Goal: Task Accomplishment & Management: Manage account settings

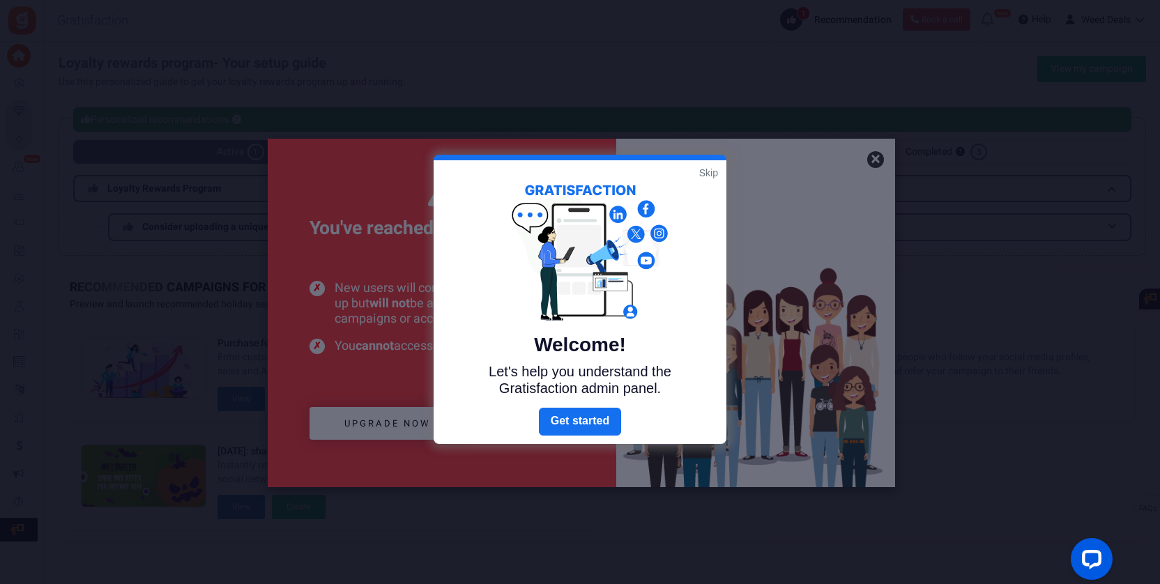
click at [712, 167] on link "Skip" at bounding box center [708, 173] width 19 height 14
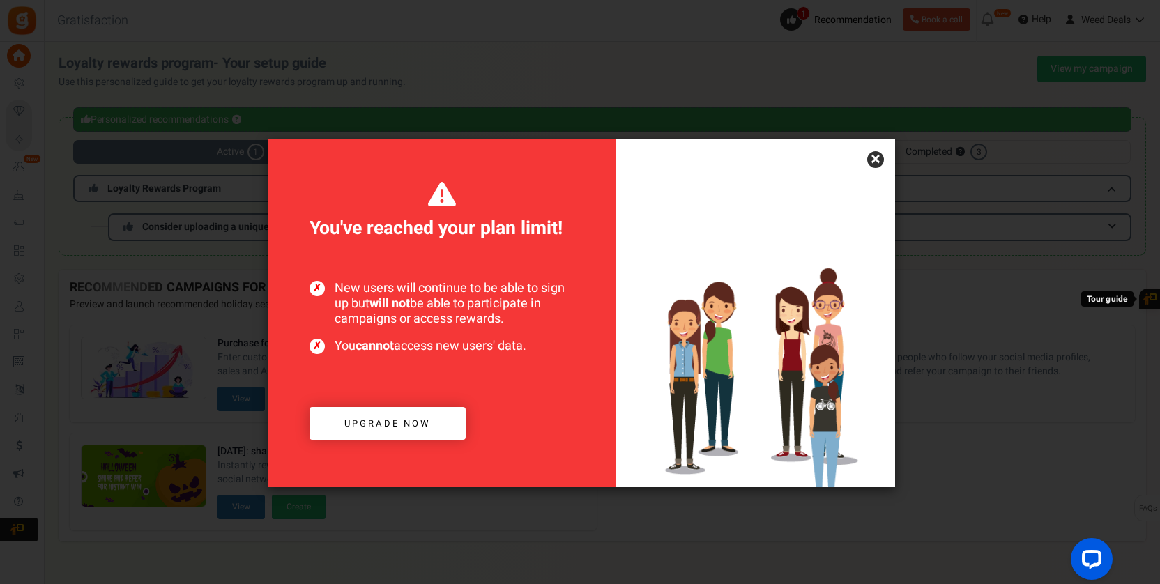
click at [875, 155] on link "×" at bounding box center [875, 159] width 17 height 17
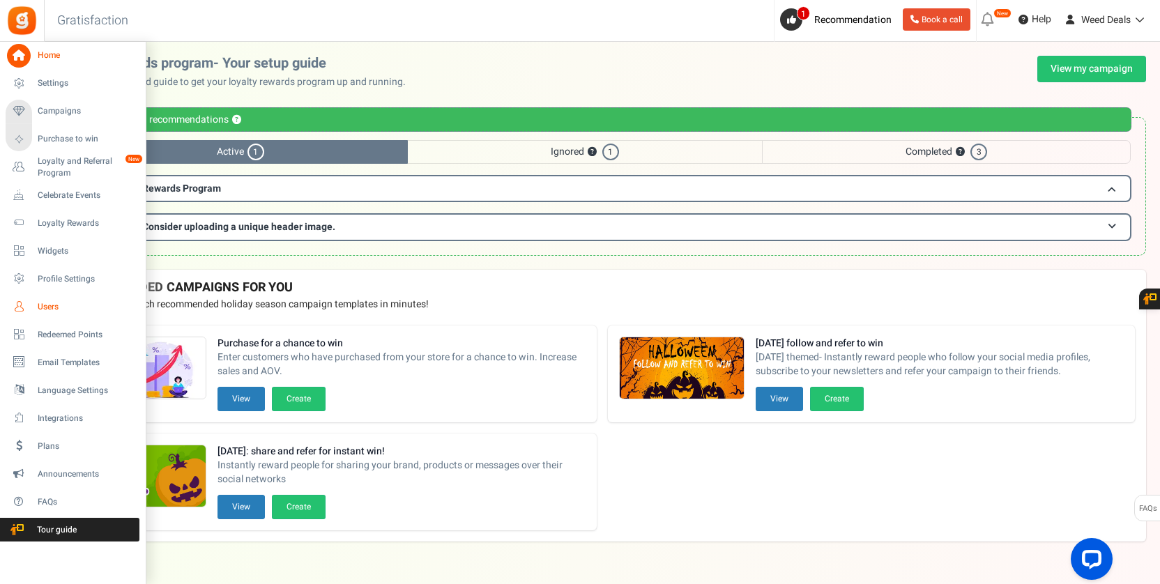
click at [47, 303] on span "Users" at bounding box center [87, 307] width 98 height 12
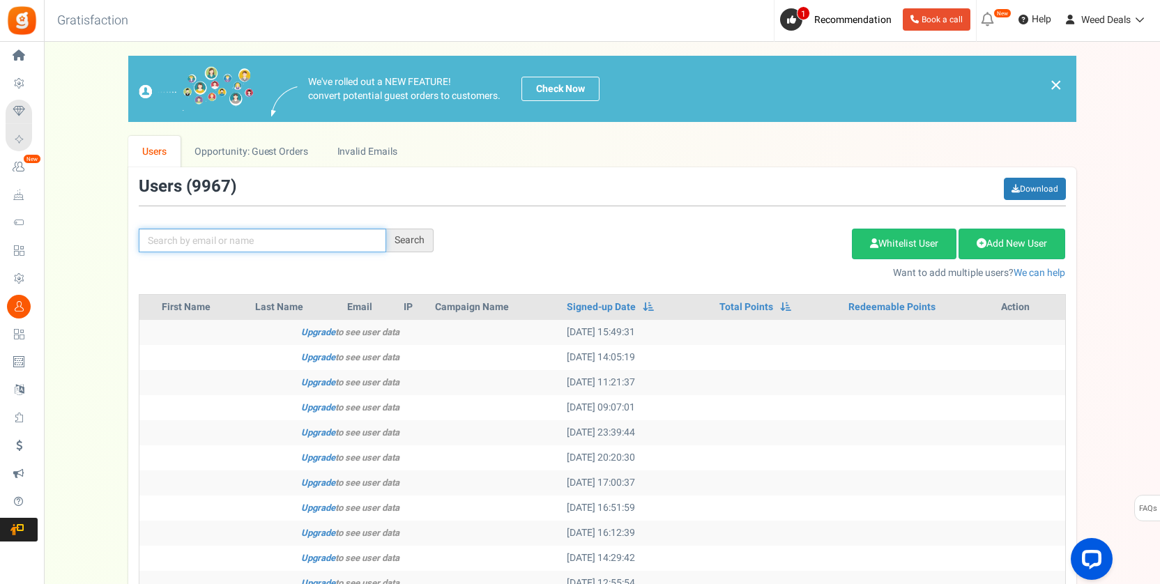
click at [279, 242] on input "text" at bounding box center [263, 241] width 248 height 24
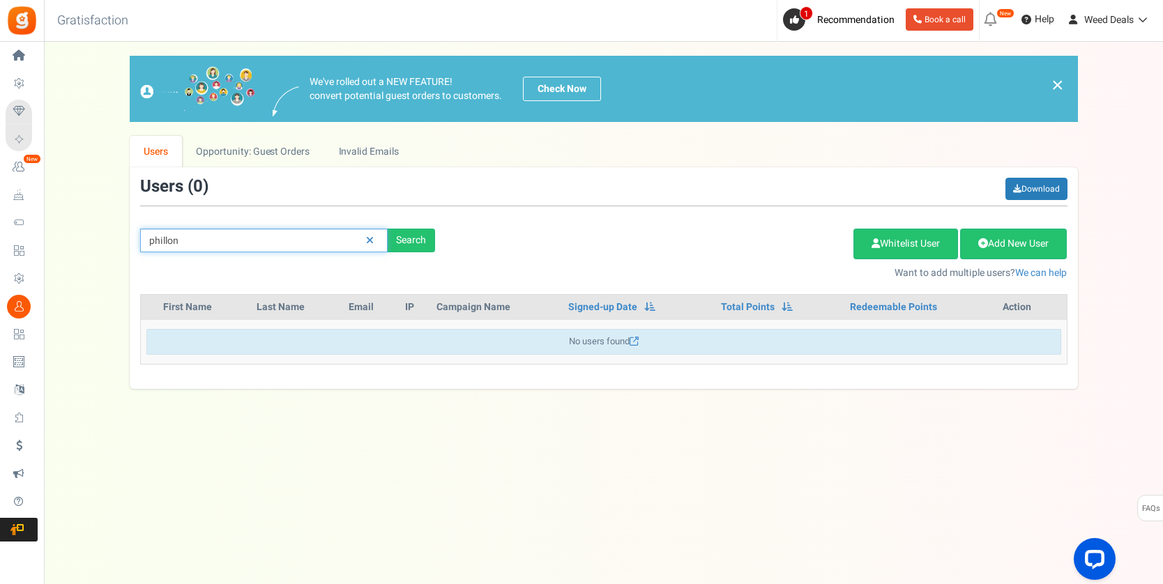
click at [167, 241] on input "phillon" at bounding box center [264, 241] width 248 height 24
click at [412, 248] on div "Search" at bounding box center [411, 241] width 47 height 24
click at [428, 238] on div "Search" at bounding box center [411, 241] width 47 height 24
drag, startPoint x: 172, startPoint y: 239, endPoint x: 207, endPoint y: 126, distance: 118.2
click at [173, 238] on input "[EMAIL_ADDRESS][DOMAIN_NAME]" at bounding box center [264, 241] width 248 height 24
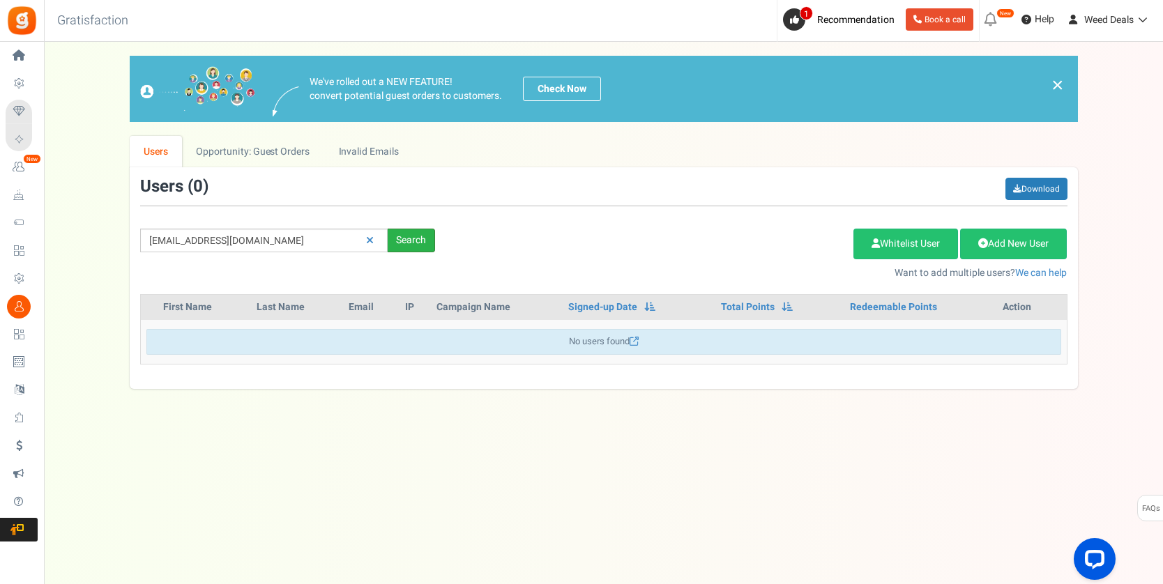
click at [410, 240] on div "Search" at bounding box center [411, 241] width 47 height 24
drag, startPoint x: 226, startPoint y: 241, endPoint x: 205, endPoint y: 242, distance: 21.0
click at [205, 242] on input "[EMAIL_ADDRESS][DOMAIN_NAME]" at bounding box center [264, 241] width 248 height 24
type input "[EMAIL_ADDRESS][DOMAIN_NAME]"
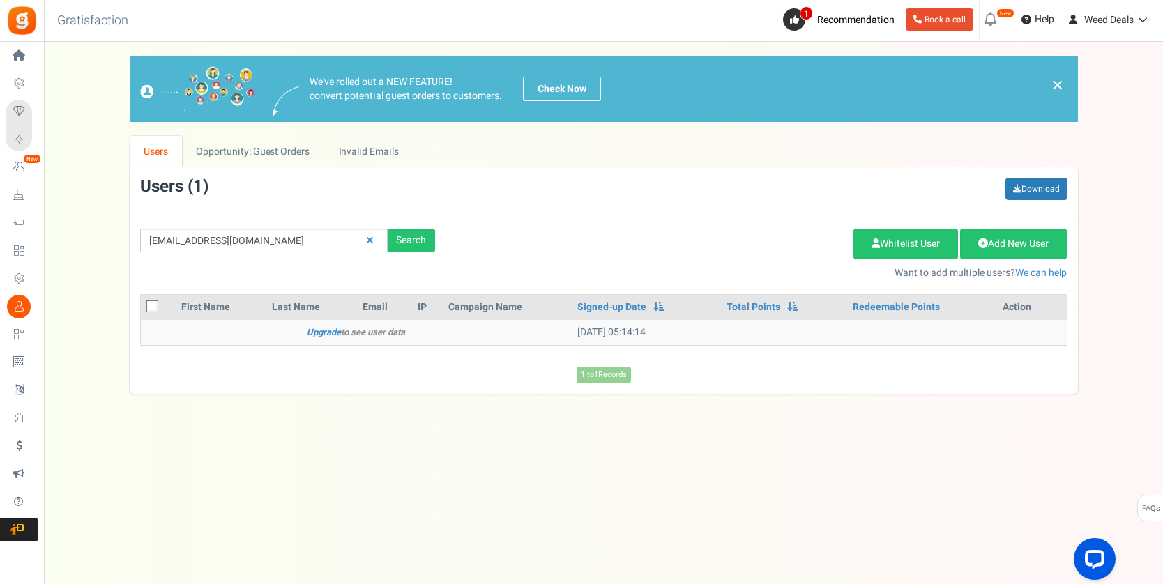
click at [437, 413] on div "Under maintenance we will be back soon We apologize for any inconvenience. The …" at bounding box center [603, 264] width 1119 height 445
click at [155, 308] on icon at bounding box center [153, 307] width 9 height 9
click at [142, 308] on input "checkbox" at bounding box center [136, 307] width 9 height 9
checkbox input "true"
click at [757, 248] on link "Delete Selected Users" at bounding box center [783, 244] width 136 height 31
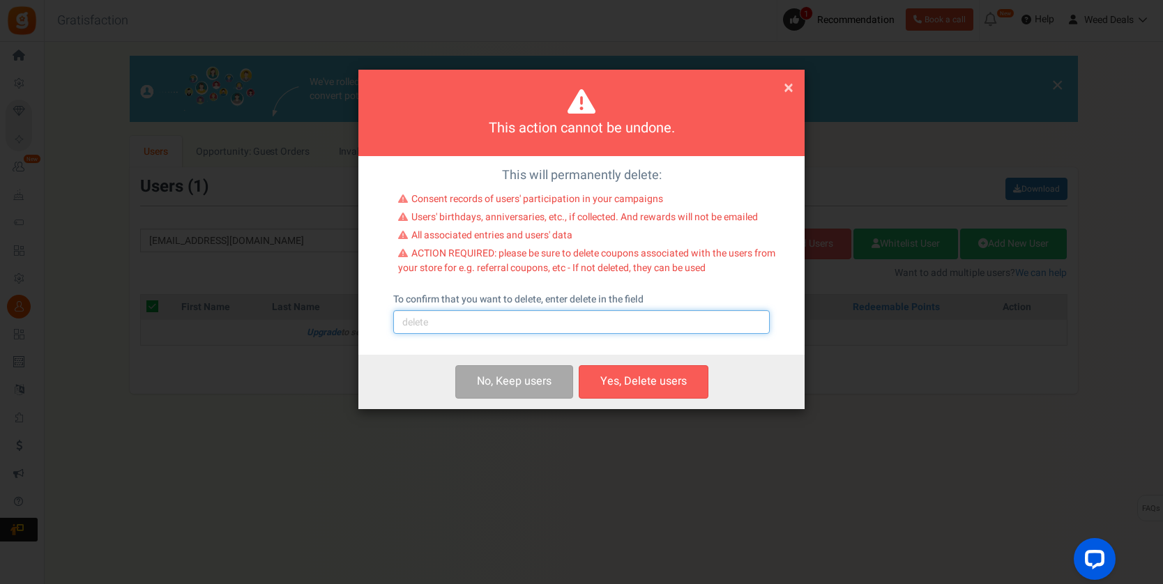
click at [612, 328] on input "text" at bounding box center [581, 322] width 377 height 24
type input "delete"
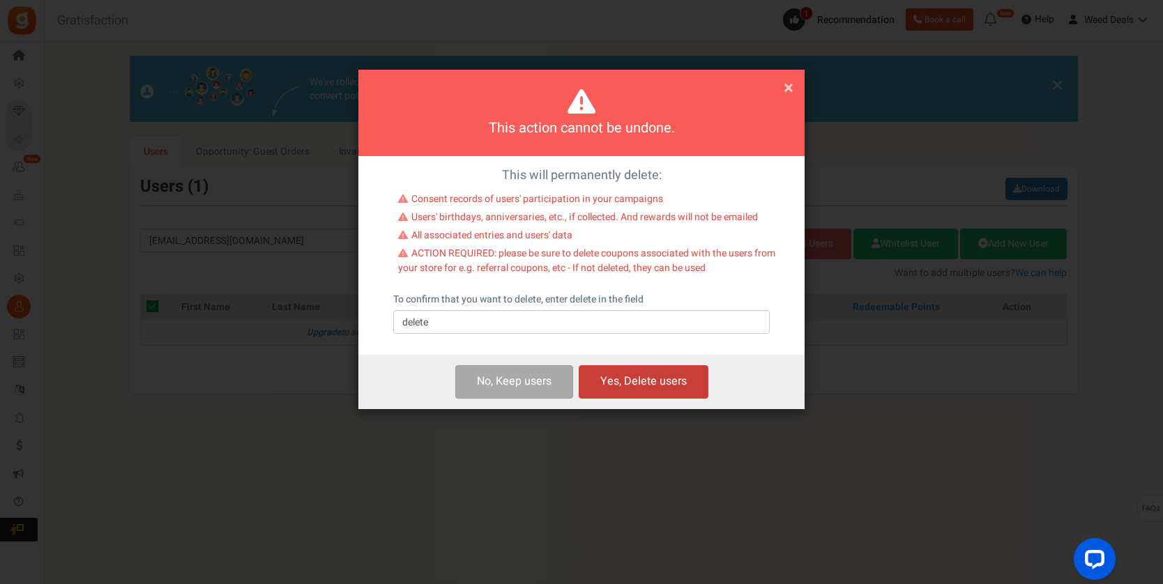
click at [665, 376] on button "Yes, Delete users" at bounding box center [644, 381] width 130 height 33
click at [786, 88] on span "×" at bounding box center [789, 88] width 10 height 26
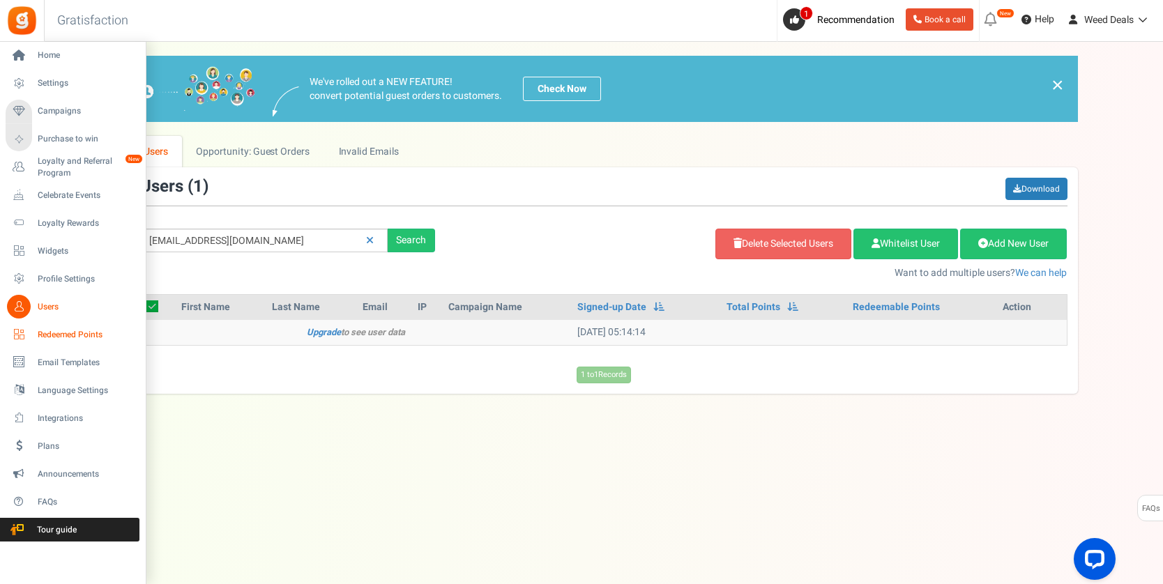
click at [48, 331] on span "Redeemed Points" at bounding box center [87, 335] width 98 height 12
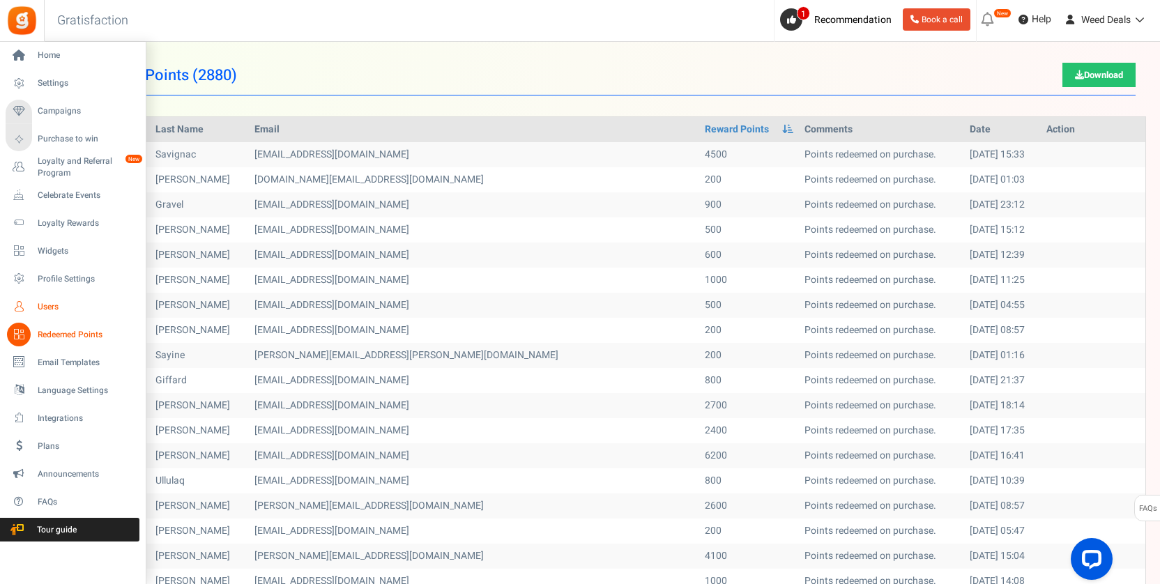
click at [44, 306] on span "Users" at bounding box center [87, 307] width 98 height 12
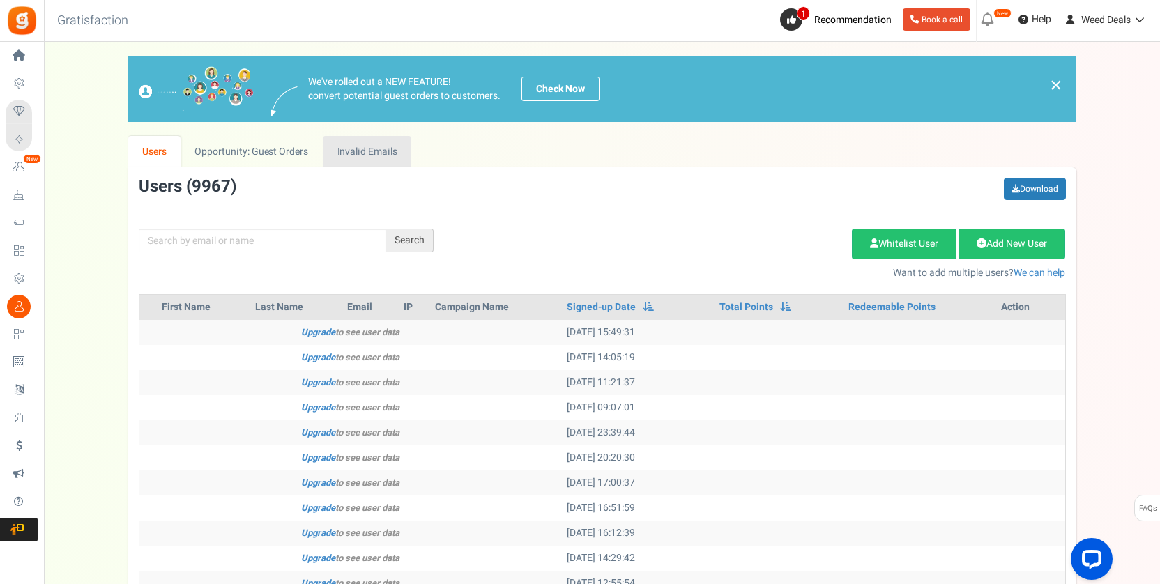
click at [391, 155] on link "Invalid Emails" at bounding box center [367, 151] width 89 height 31
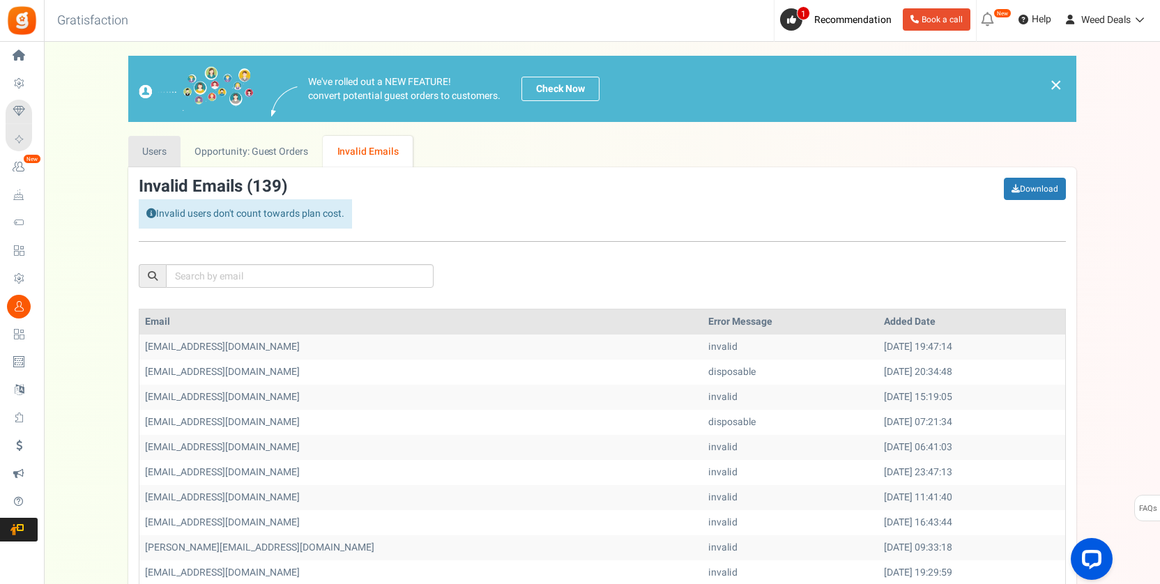
click at [151, 150] on link "Users" at bounding box center [154, 151] width 53 height 31
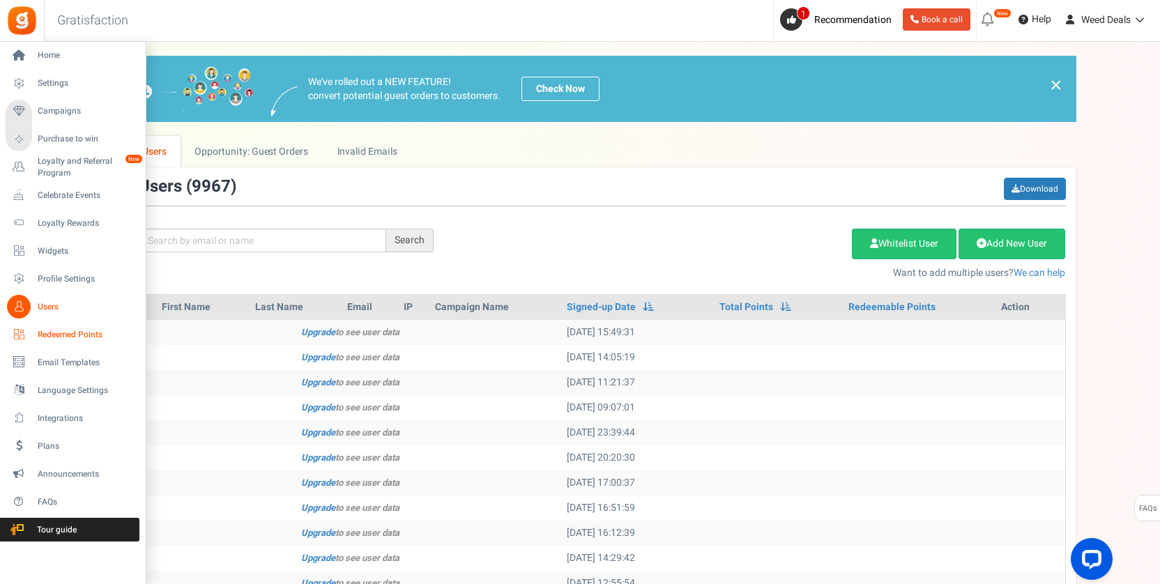
click at [67, 331] on span "Redeemed Points" at bounding box center [87, 335] width 98 height 12
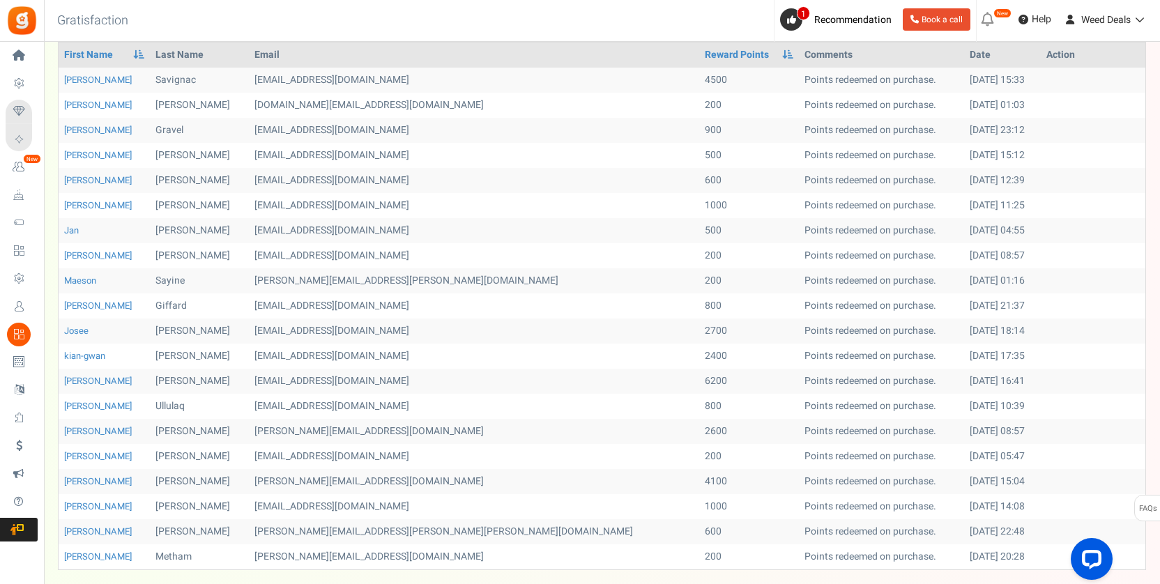
scroll to position [182, 0]
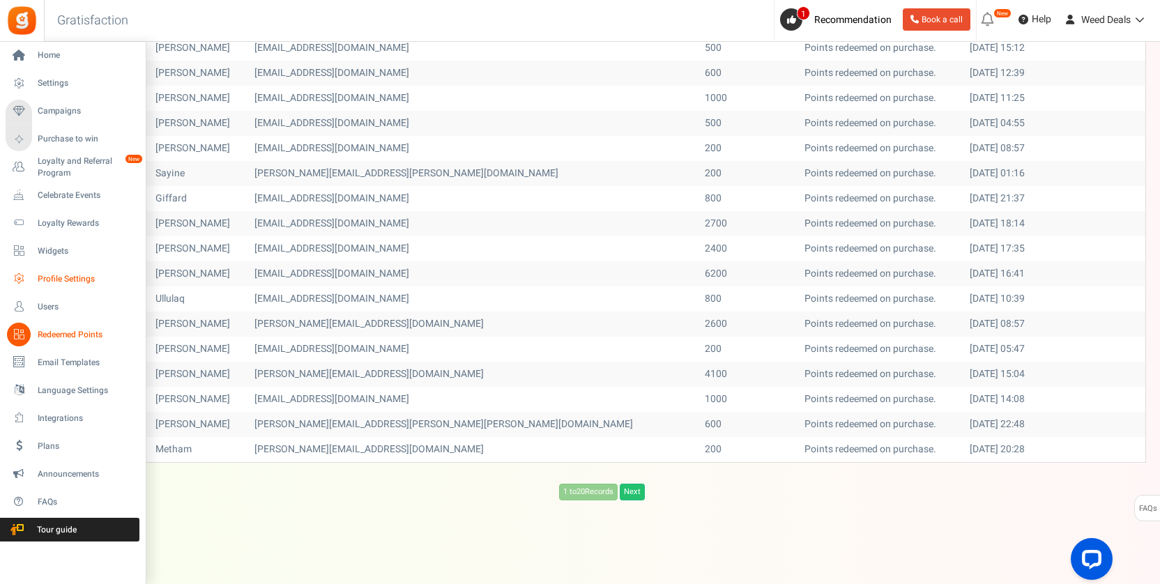
click at [90, 280] on span "Profile Settings" at bounding box center [87, 279] width 98 height 12
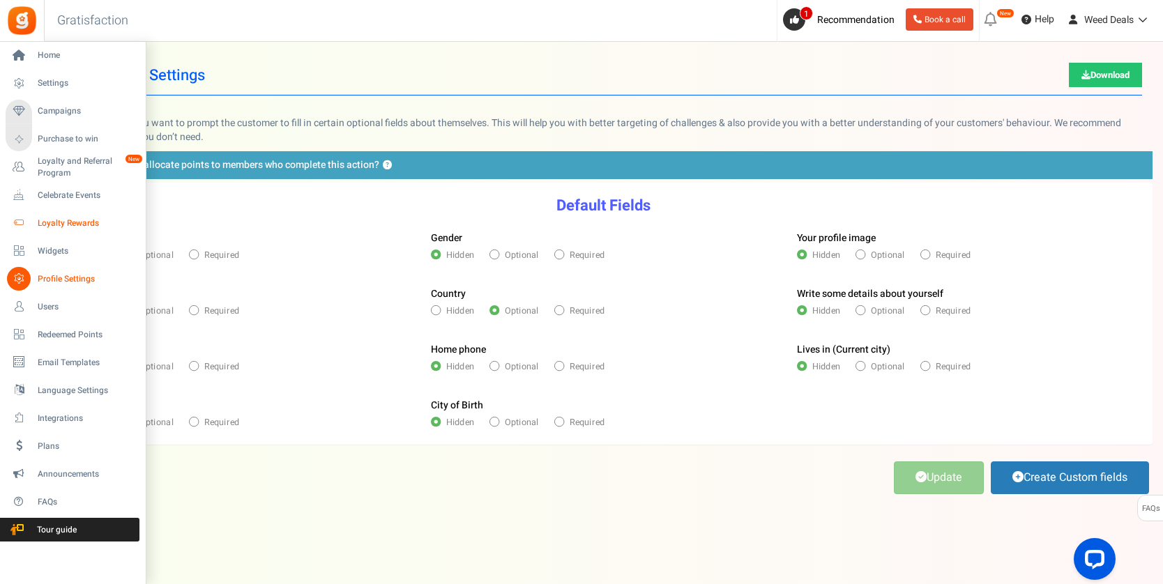
click at [63, 221] on span "Loyalty Rewards" at bounding box center [87, 224] width 98 height 12
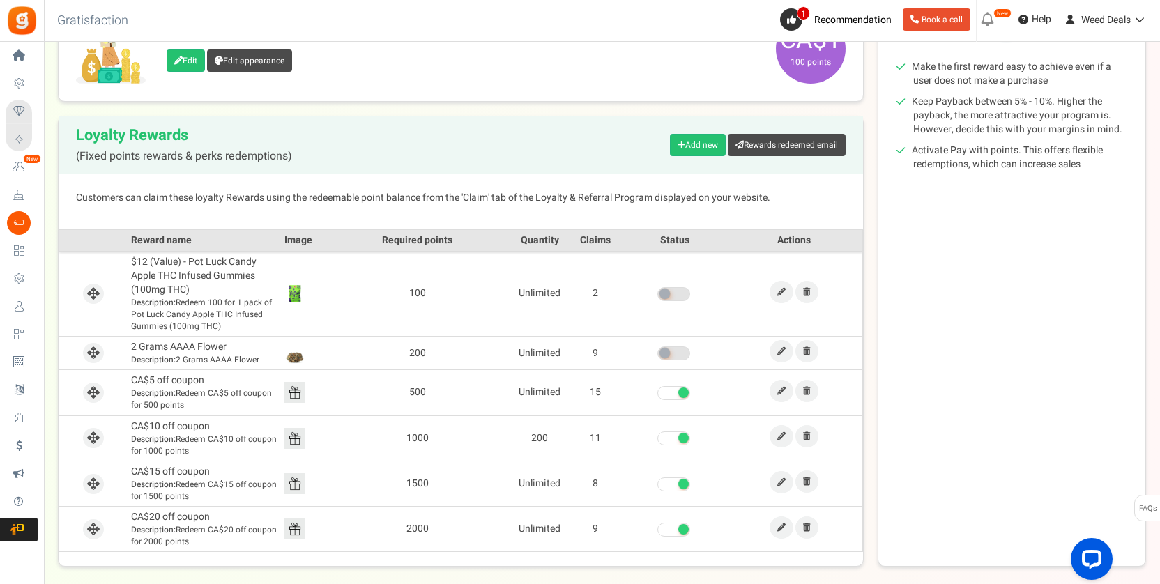
scroll to position [314, 0]
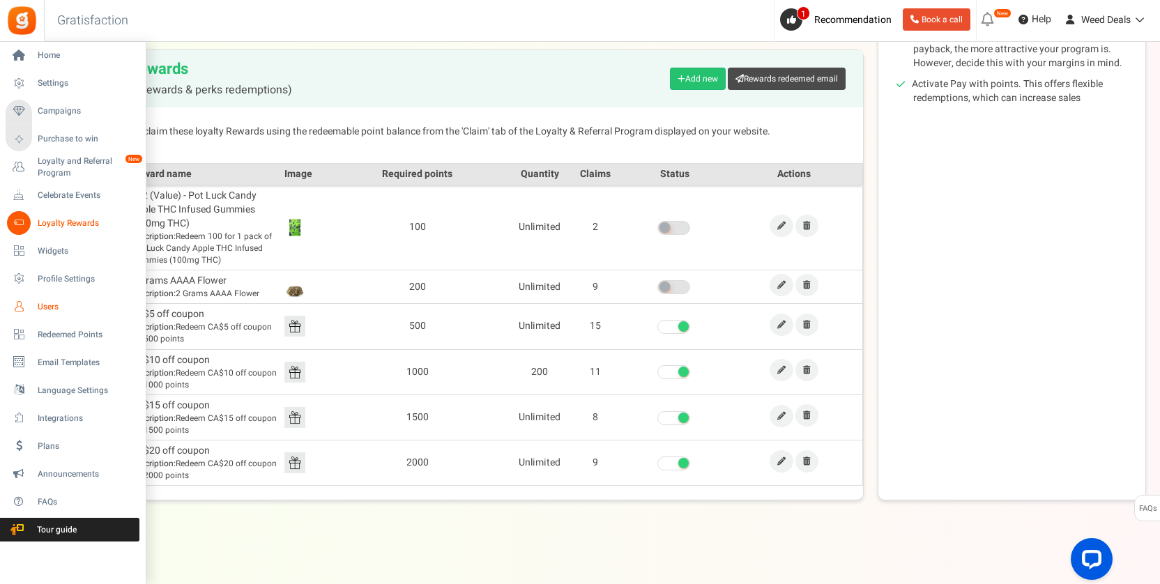
click at [49, 302] on span "Users" at bounding box center [87, 307] width 98 height 12
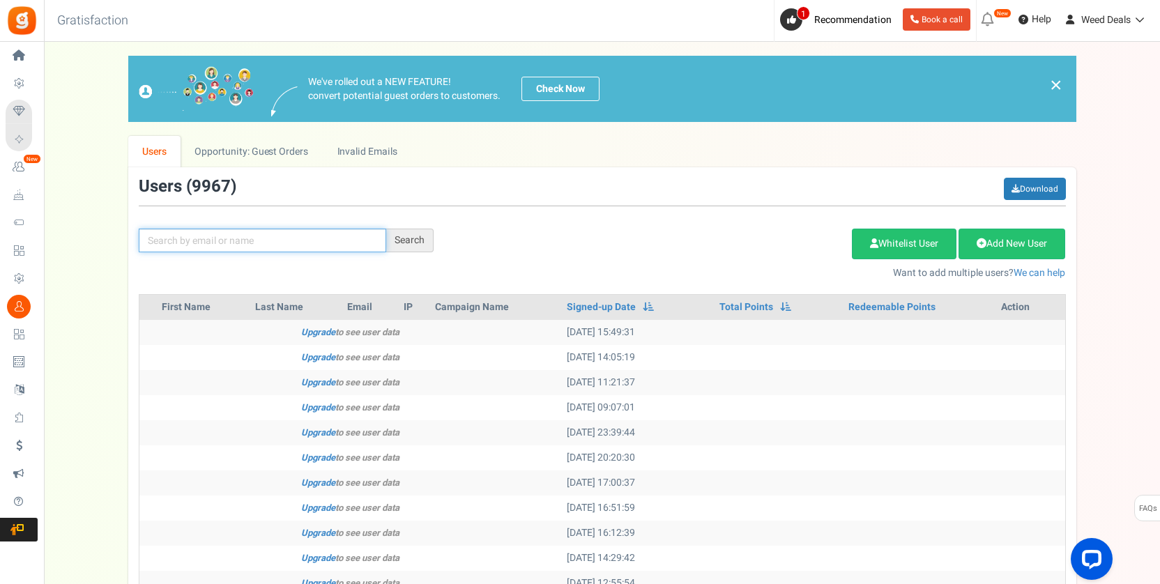
click at [335, 238] on input "text" at bounding box center [263, 241] width 248 height 24
type input "[EMAIL_ADDRESS][DOMAIN_NAME]"
click at [420, 241] on div "Search" at bounding box center [409, 241] width 47 height 24
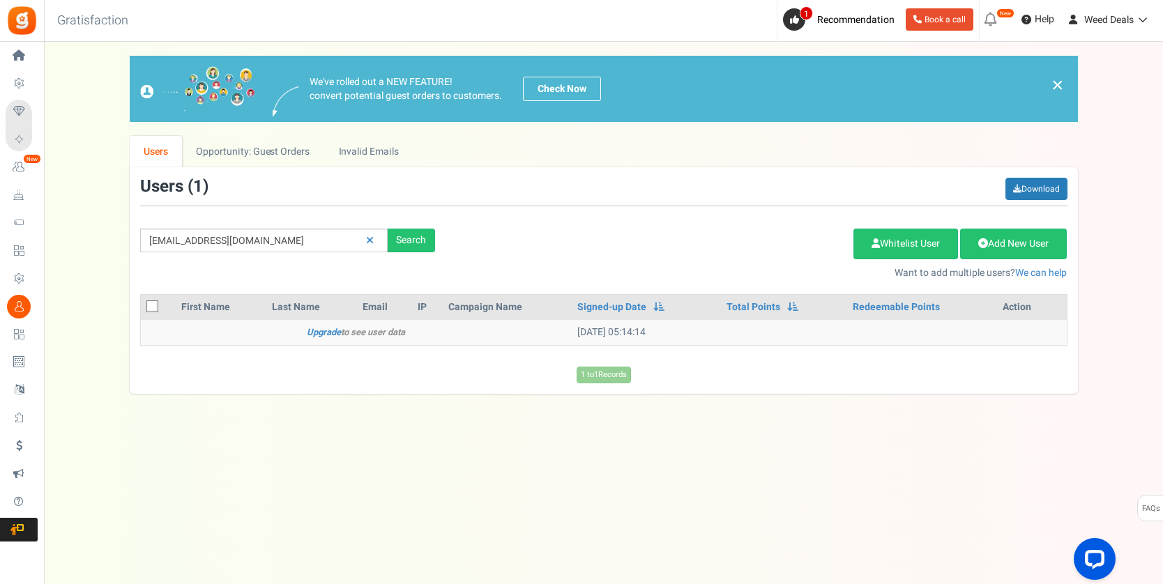
click at [155, 308] on icon at bounding box center [153, 307] width 9 height 9
click at [142, 308] on input "checkbox" at bounding box center [136, 307] width 9 height 9
checkbox input "true"
click at [762, 248] on link "Delete Selected Users" at bounding box center [783, 244] width 136 height 31
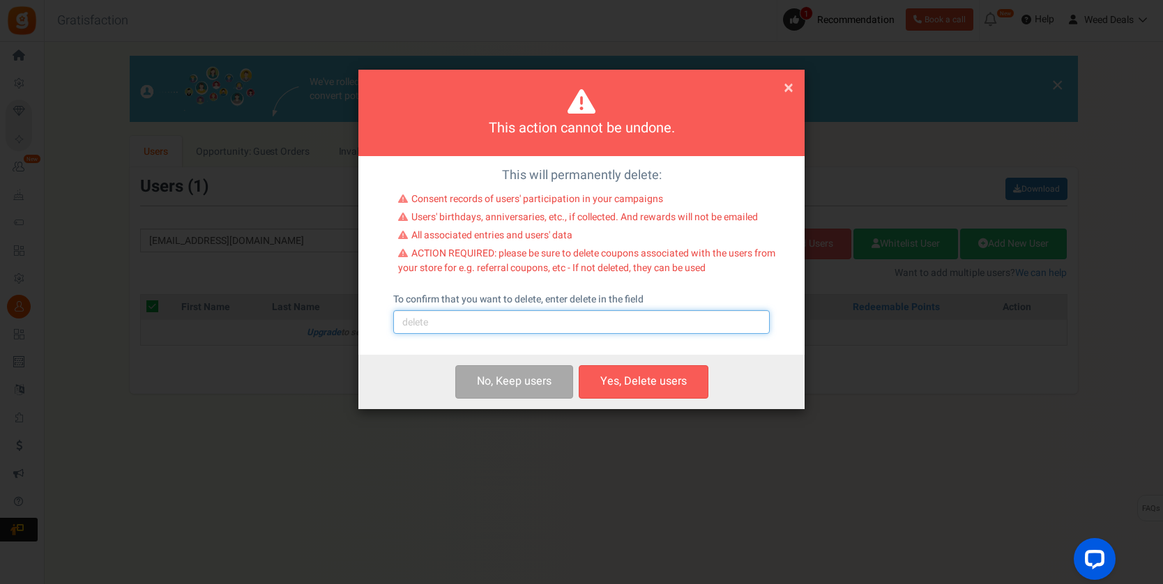
click at [614, 324] on input "text" at bounding box center [581, 322] width 377 height 24
type input "delete"
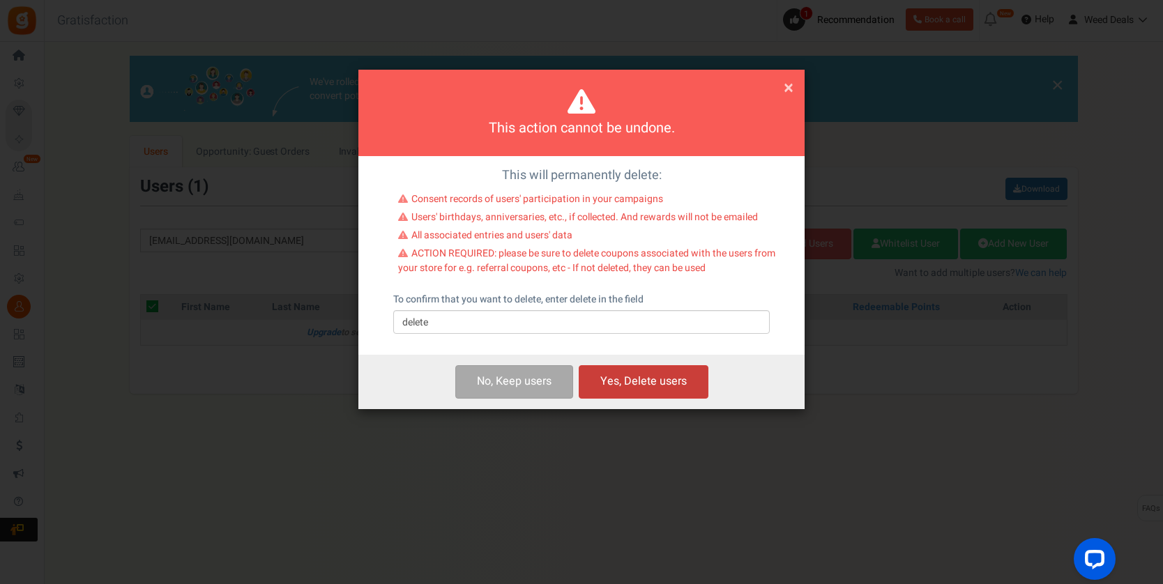
click at [648, 377] on button "Yes, Delete users" at bounding box center [644, 381] width 130 height 33
click at [794, 89] on div "This action cannot be undone. × Close" at bounding box center [581, 113] width 446 height 86
click at [791, 90] on span "×" at bounding box center [789, 88] width 10 height 26
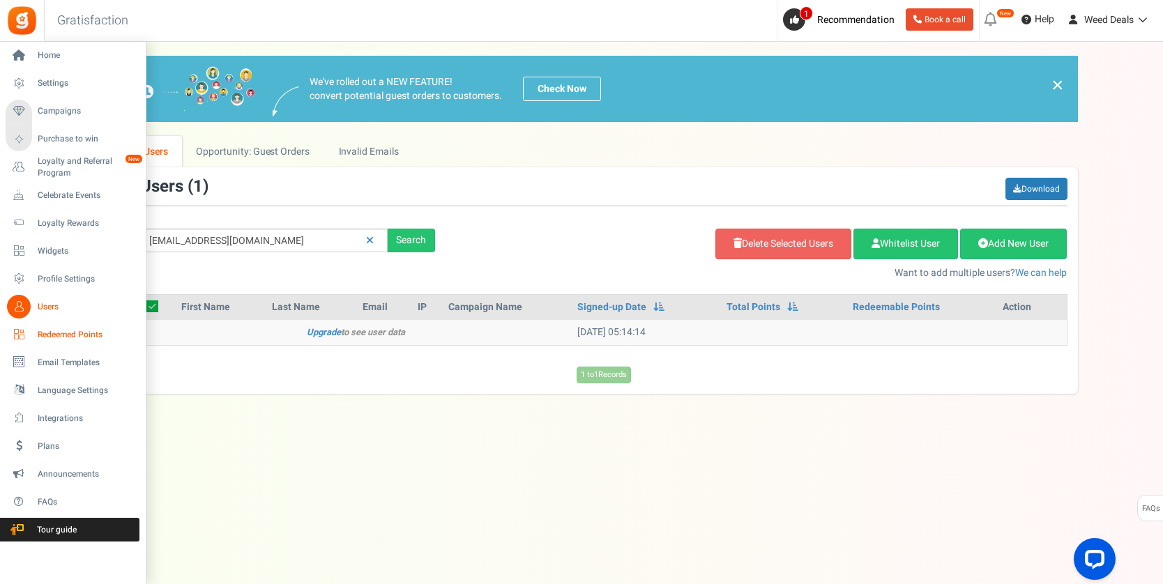
click at [56, 326] on link "Redeemed Points" at bounding box center [73, 335] width 134 height 24
